Goal: Task Accomplishment & Management: Manage account settings

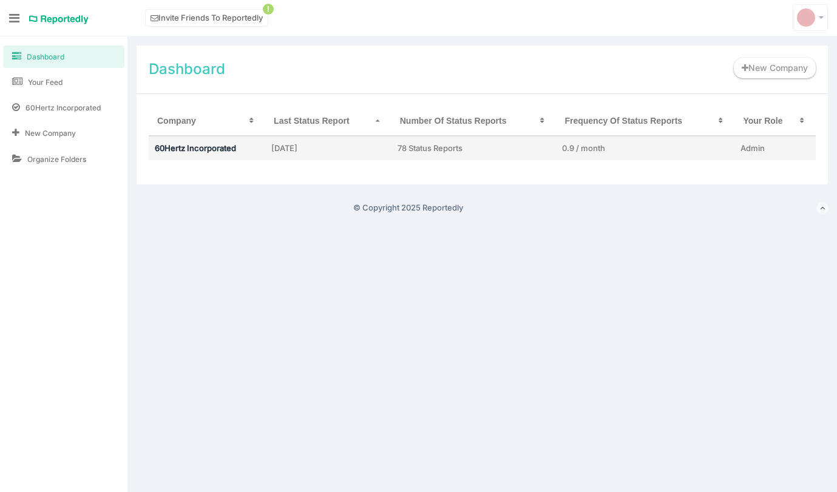
click at [208, 146] on link "60Hertz Incorporated" at bounding box center [195, 148] width 81 height 10
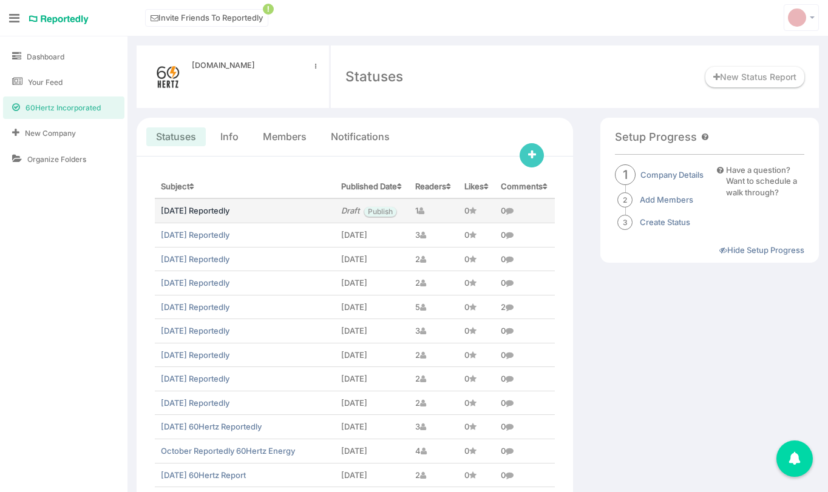
click at [196, 216] on link "[DATE] Reportedly" at bounding box center [195, 211] width 69 height 10
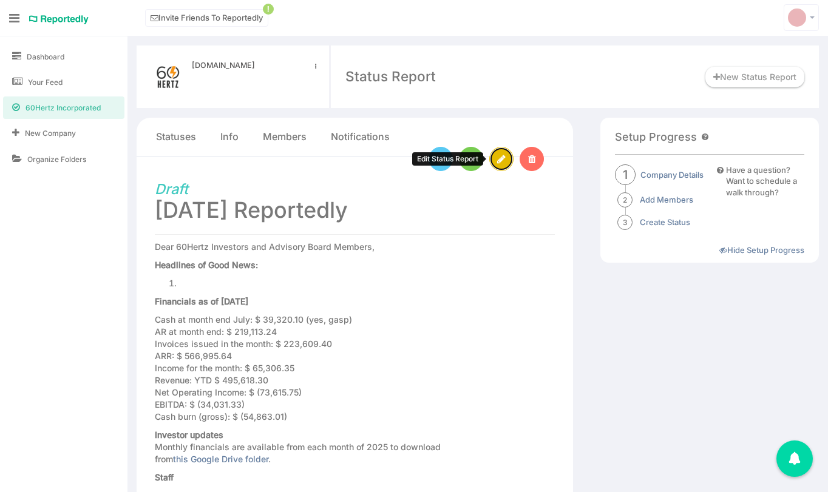
click at [506, 162] on link at bounding box center [501, 159] width 24 height 24
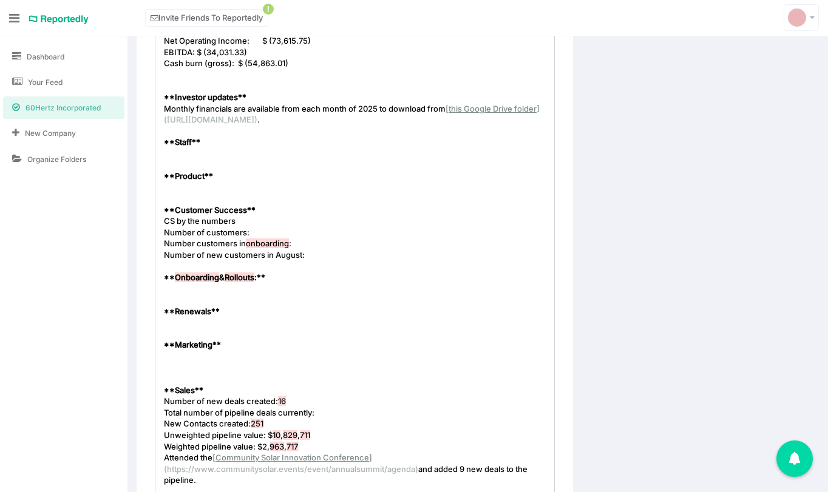
scroll to position [4, 0]
click at [213, 355] on pre "​" at bounding box center [359, 357] width 396 height 12
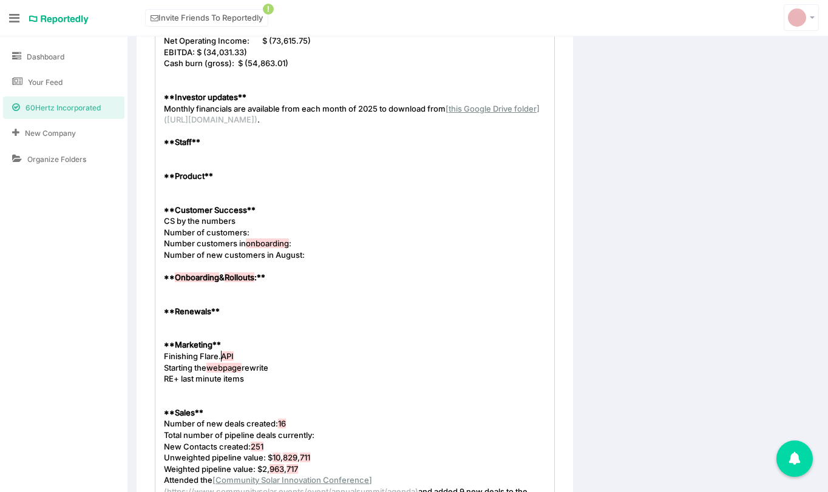
click at [223, 359] on span "API" at bounding box center [227, 357] width 13 height 10
type textarea "[PERSON_NAME]"
click at [229, 368] on span "webpage" at bounding box center [223, 368] width 35 height 10
click at [306, 369] on pre "Starting the webpage rewrite" at bounding box center [359, 368] width 396 height 12
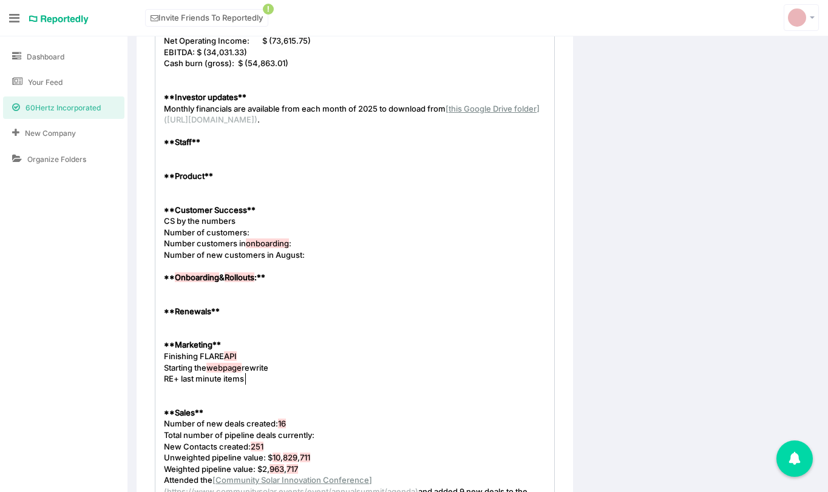
click at [287, 376] on pre "RE+ last minute items" at bounding box center [359, 379] width 396 height 12
click at [165, 378] on span "RE+ last minute items" at bounding box center [204, 379] width 80 height 10
type textarea "Prepped for"
click at [226, 379] on span "Prepped for RE+ last minute items" at bounding box center [227, 379] width 127 height 10
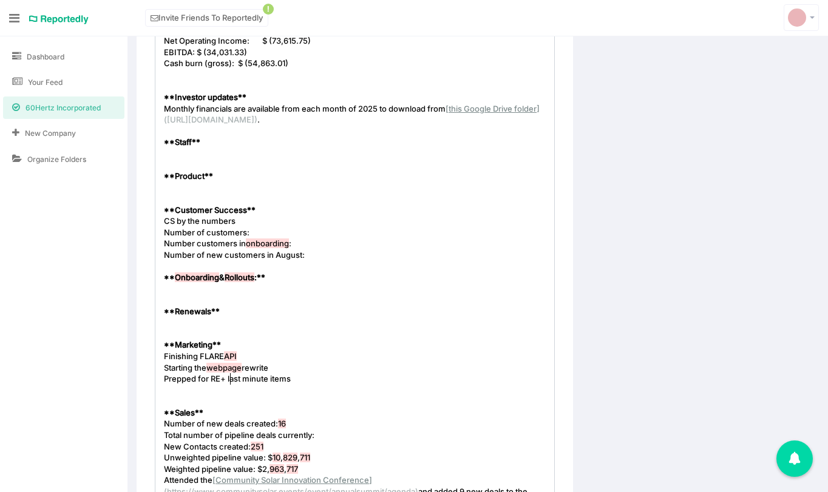
type textarea "ast minute items"
drag, startPoint x: 229, startPoint y: 378, endPoint x: 236, endPoint y: 379, distance: 7.4
type textarea "marketing"
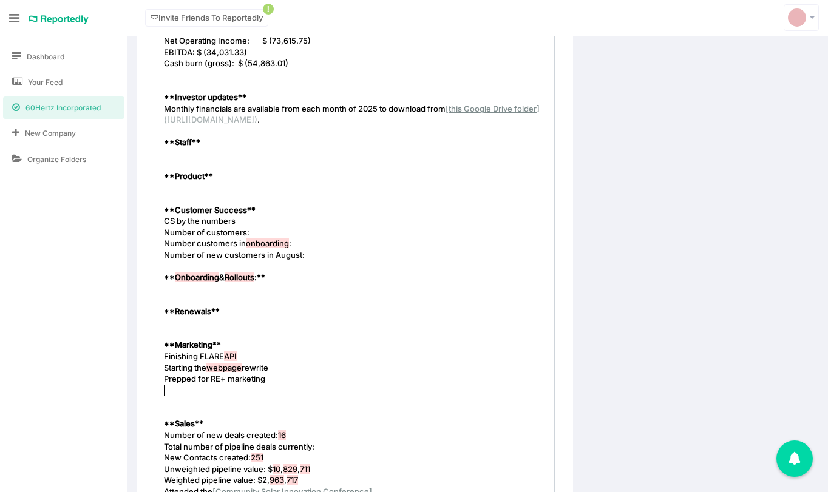
type textarea "R"
type textarea "Our"
paste textarea
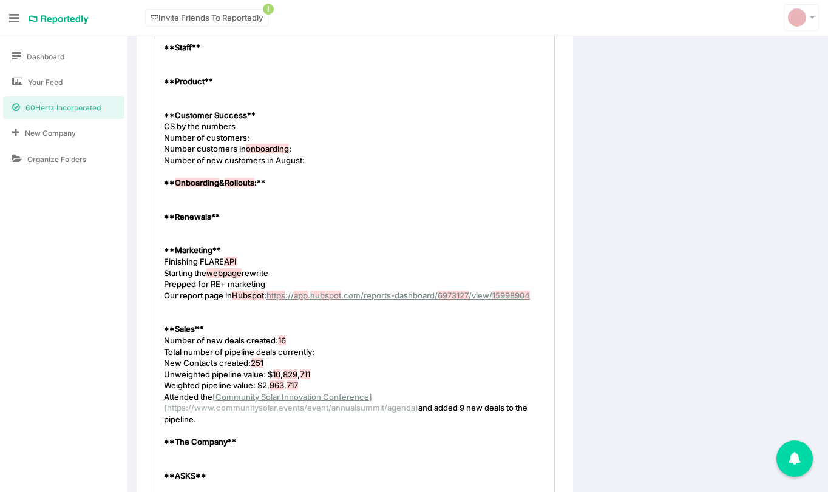
scroll to position [879, 0]
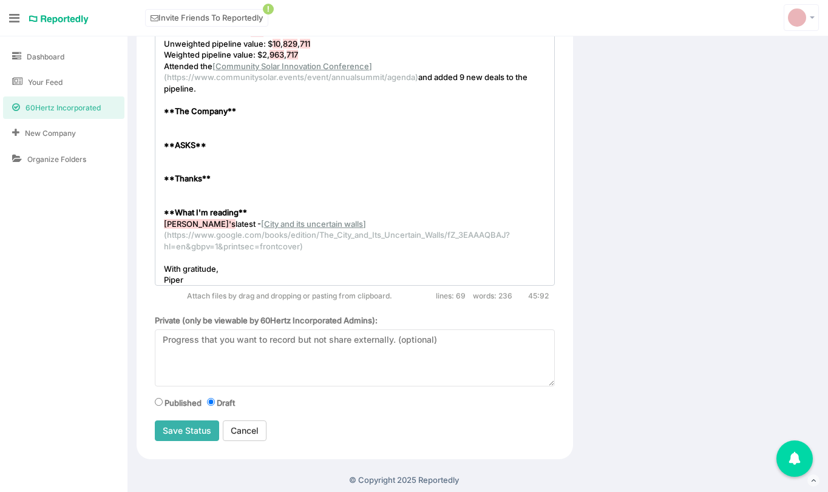
type textarea "report page in [GEOGRAPHIC_DATA]:"
click at [194, 438] on input "Save Status" at bounding box center [187, 431] width 64 height 21
